Goal: Information Seeking & Learning: Learn about a topic

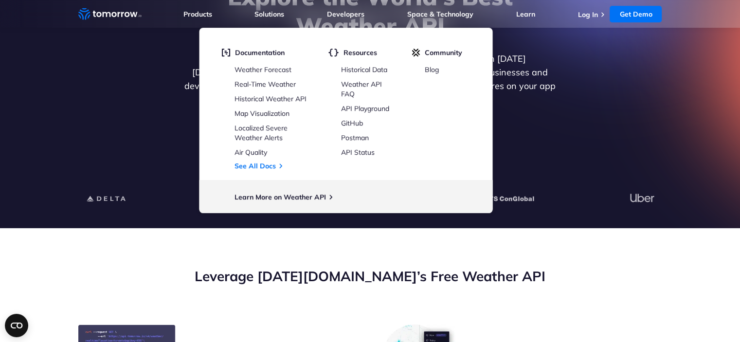
scroll to position [120, 0]
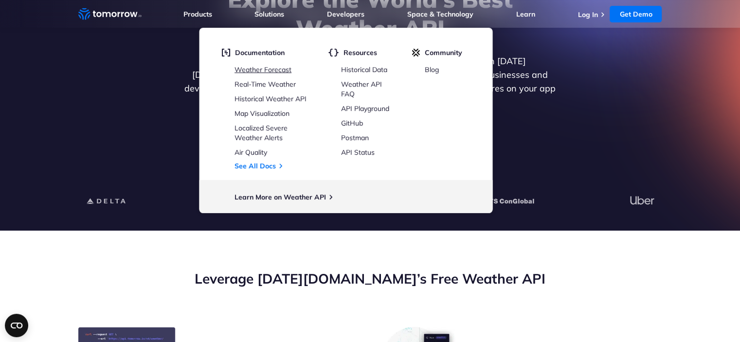
click at [271, 71] on link "Weather Forecast" at bounding box center [263, 69] width 57 height 9
click at [354, 107] on link "API Playground" at bounding box center [365, 108] width 48 height 9
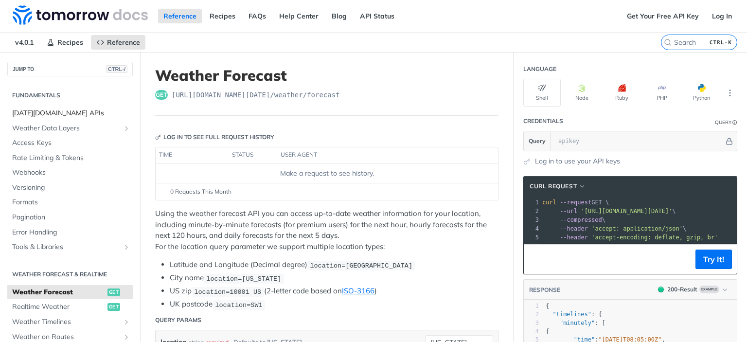
click at [51, 116] on span "Tomorrow.io APIs" at bounding box center [71, 114] width 118 height 10
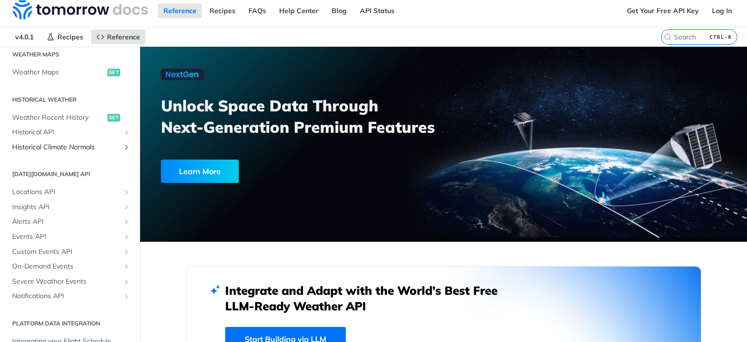
scroll to position [10, 0]
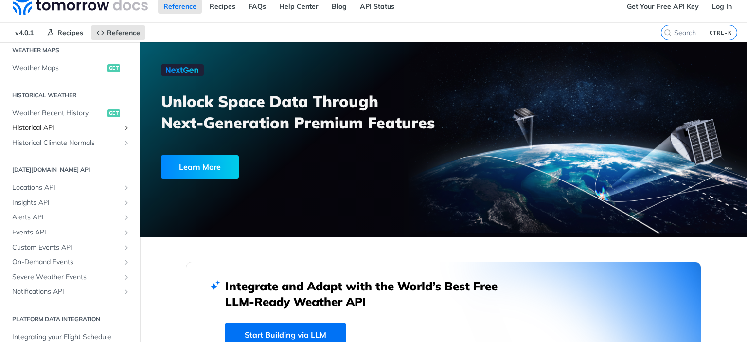
click at [123, 126] on icon "Show subpages for Historical API" at bounding box center [127, 128] width 8 height 8
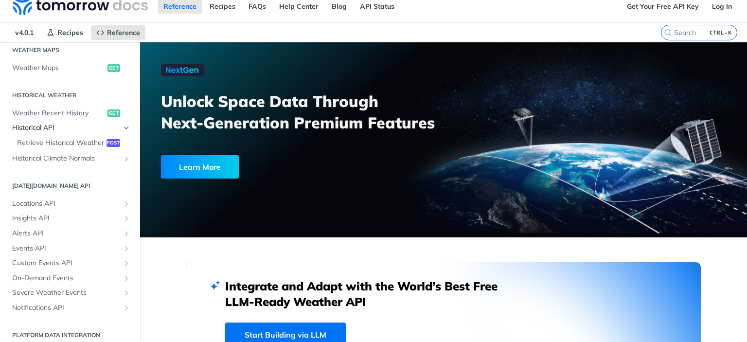
click at [123, 126] on icon "Hide subpages for Historical API" at bounding box center [127, 128] width 8 height 8
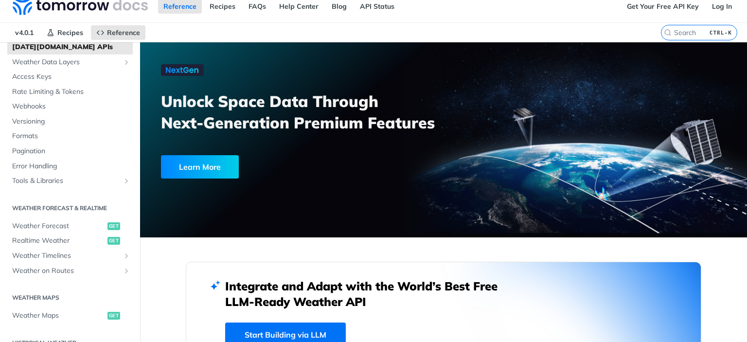
scroll to position [0, 0]
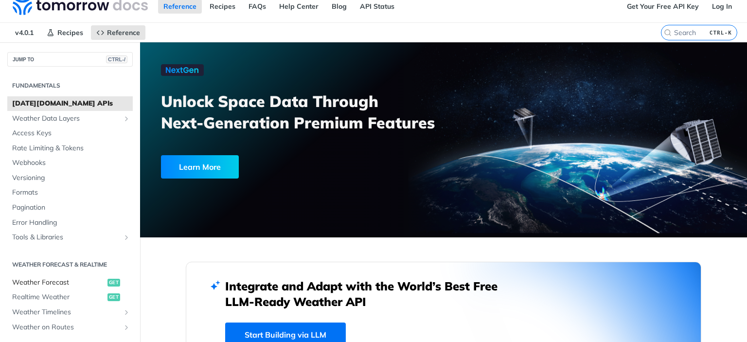
click at [68, 282] on span "Weather Forecast" at bounding box center [58, 283] width 93 height 10
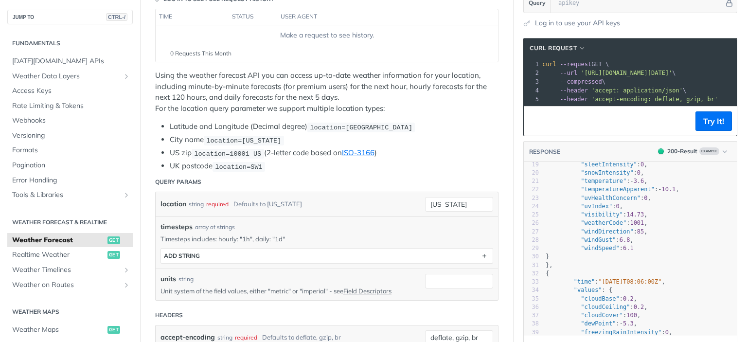
scroll to position [156, 0]
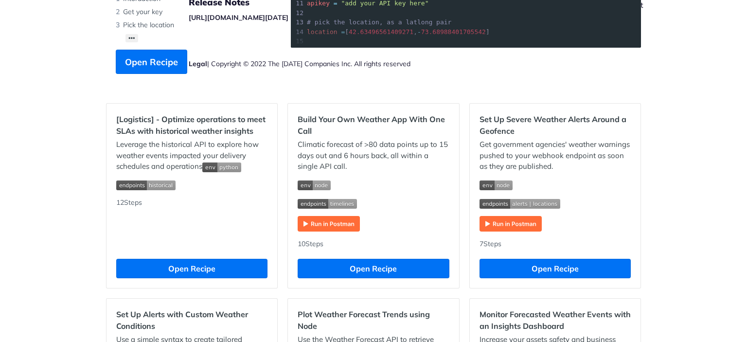
scroll to position [241, 0]
